Goal: Task Accomplishment & Management: Manage account settings

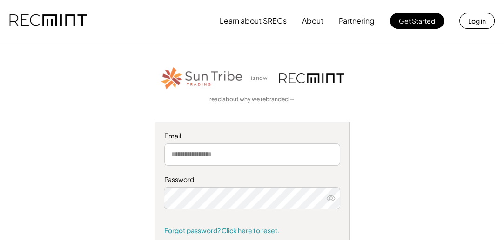
type input "**********"
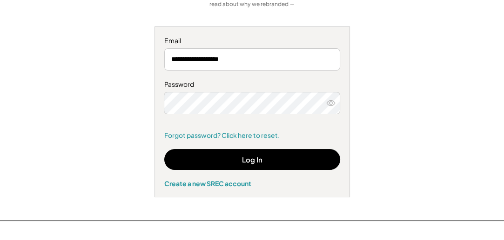
scroll to position [96, 0]
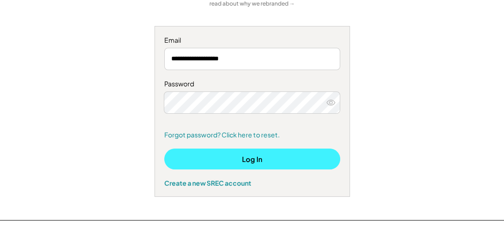
click at [267, 160] on button "Log In" at bounding box center [252, 159] width 176 height 21
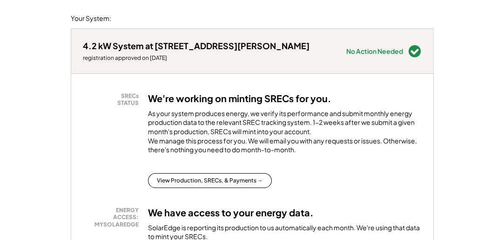
scroll to position [220, 0]
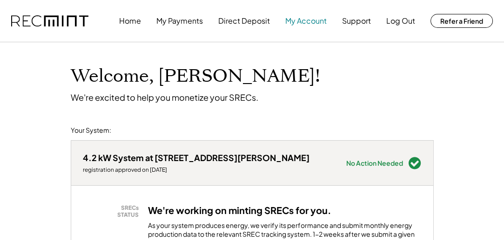
click at [314, 22] on button "My Account" at bounding box center [305, 21] width 41 height 19
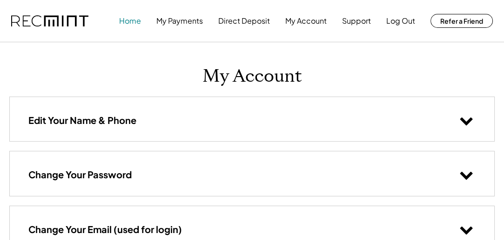
click at [133, 20] on button "Home" at bounding box center [130, 21] width 22 height 19
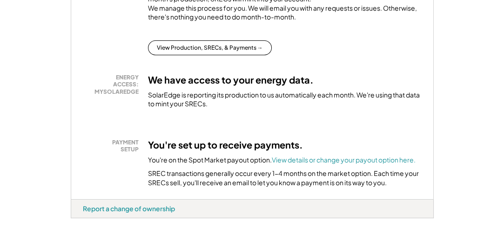
scroll to position [244, 0]
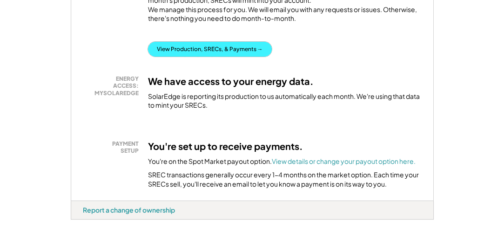
click at [246, 57] on button "View Production, SRECs, & Payments →" at bounding box center [210, 49] width 124 height 15
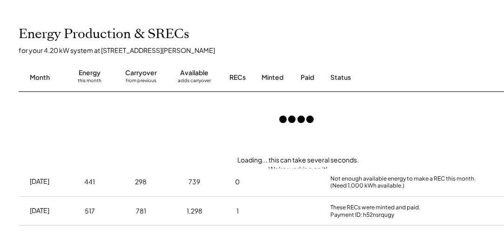
scroll to position [226, 0]
